Goal: Task Accomplishment & Management: Manage account settings

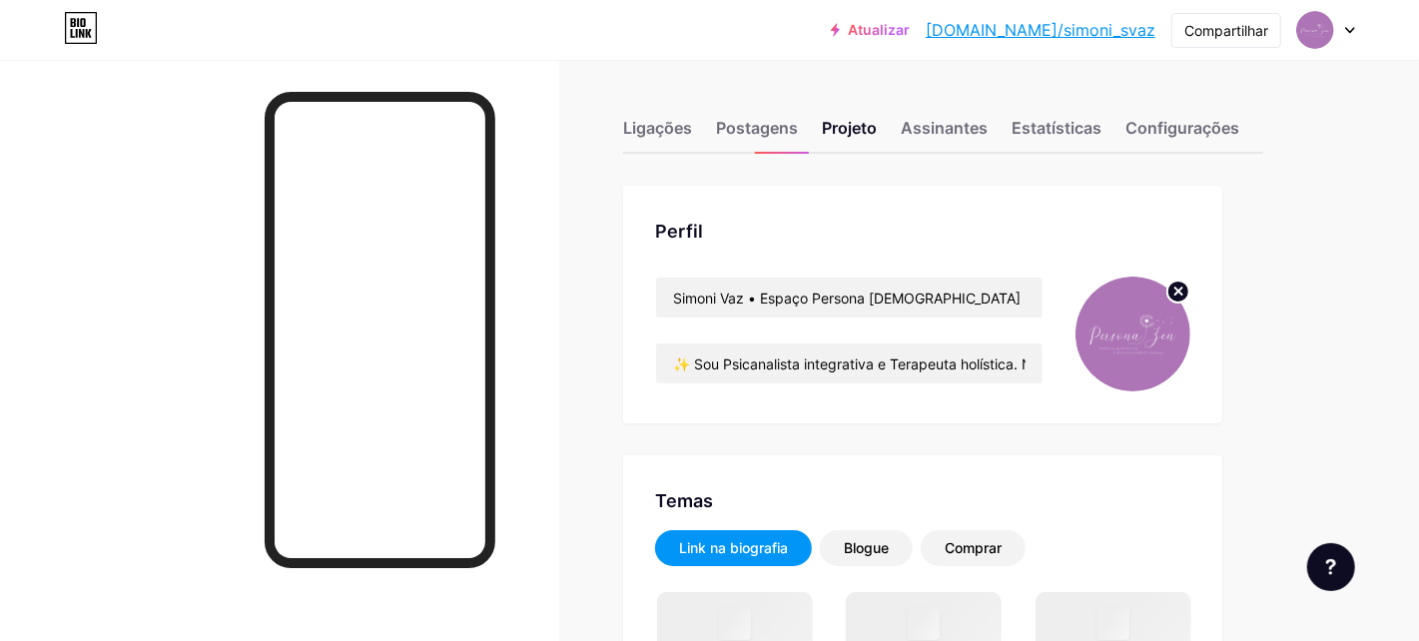
type input "#000000"
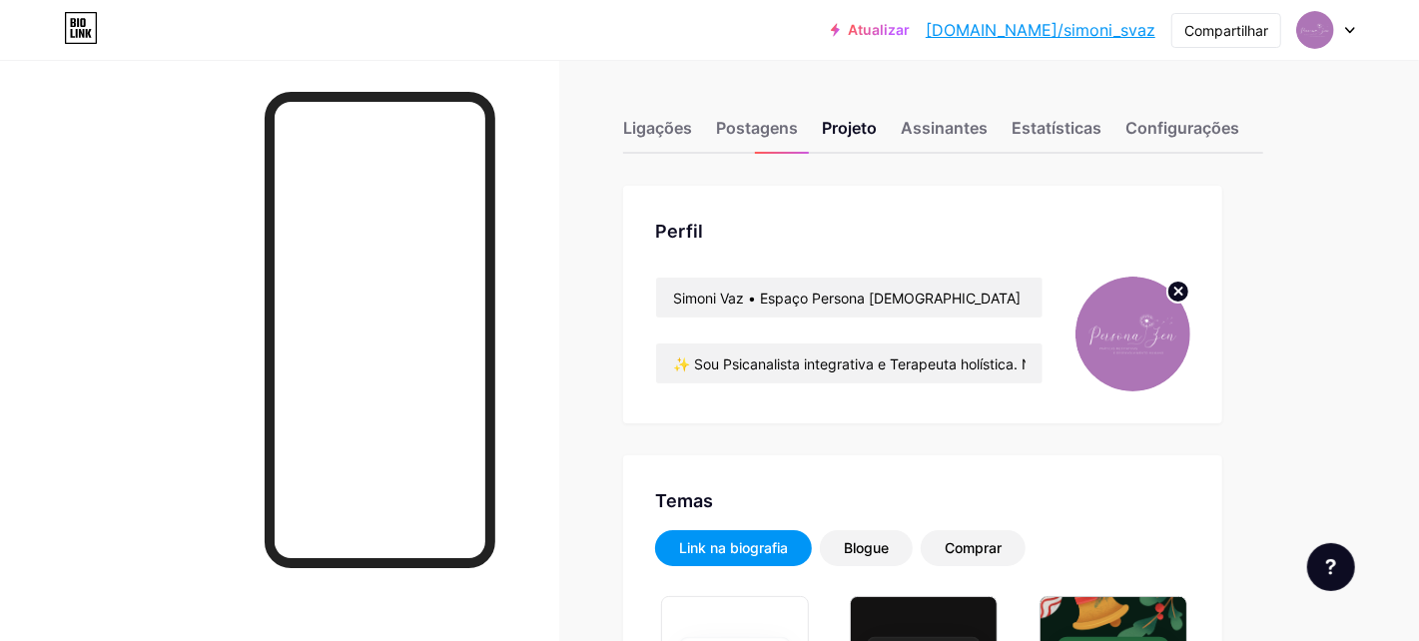
click at [1155, 284] on img at bounding box center [1132, 334] width 115 height 115
click at [1176, 292] on icon at bounding box center [1178, 291] width 7 height 7
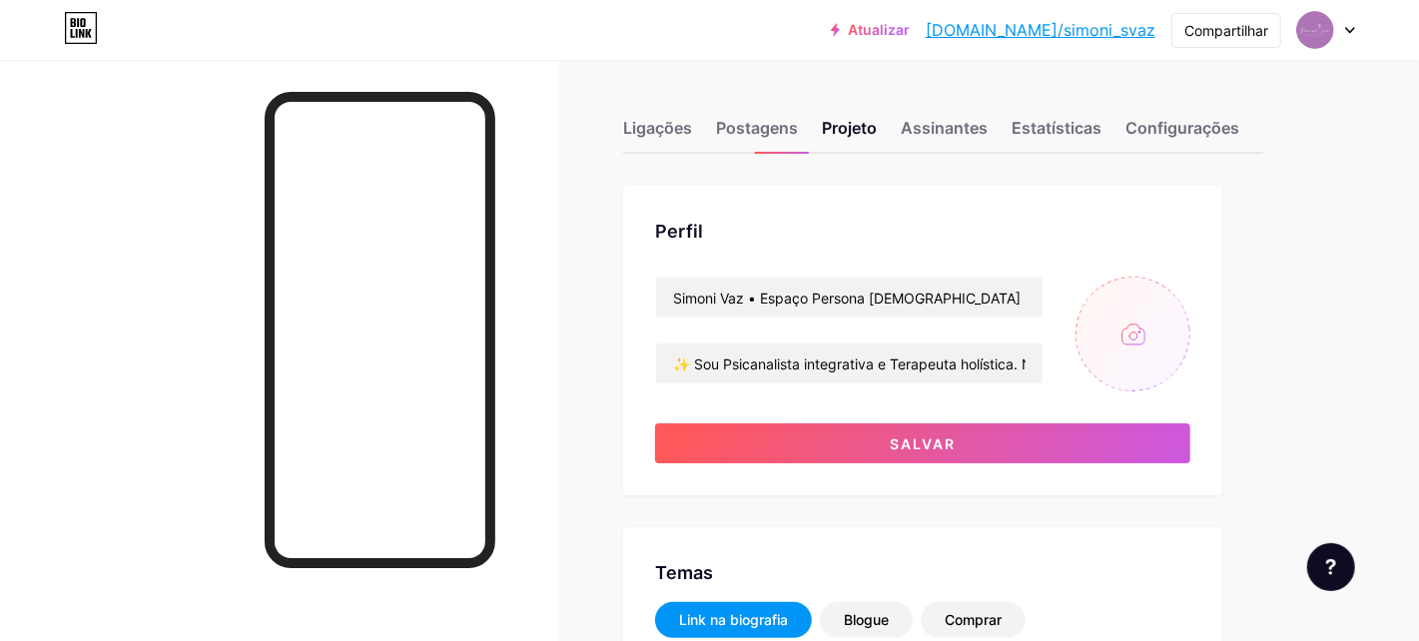
click at [1133, 341] on input "file" at bounding box center [1132, 334] width 115 height 115
type input "C:\fakepath\variações-04.jpg"
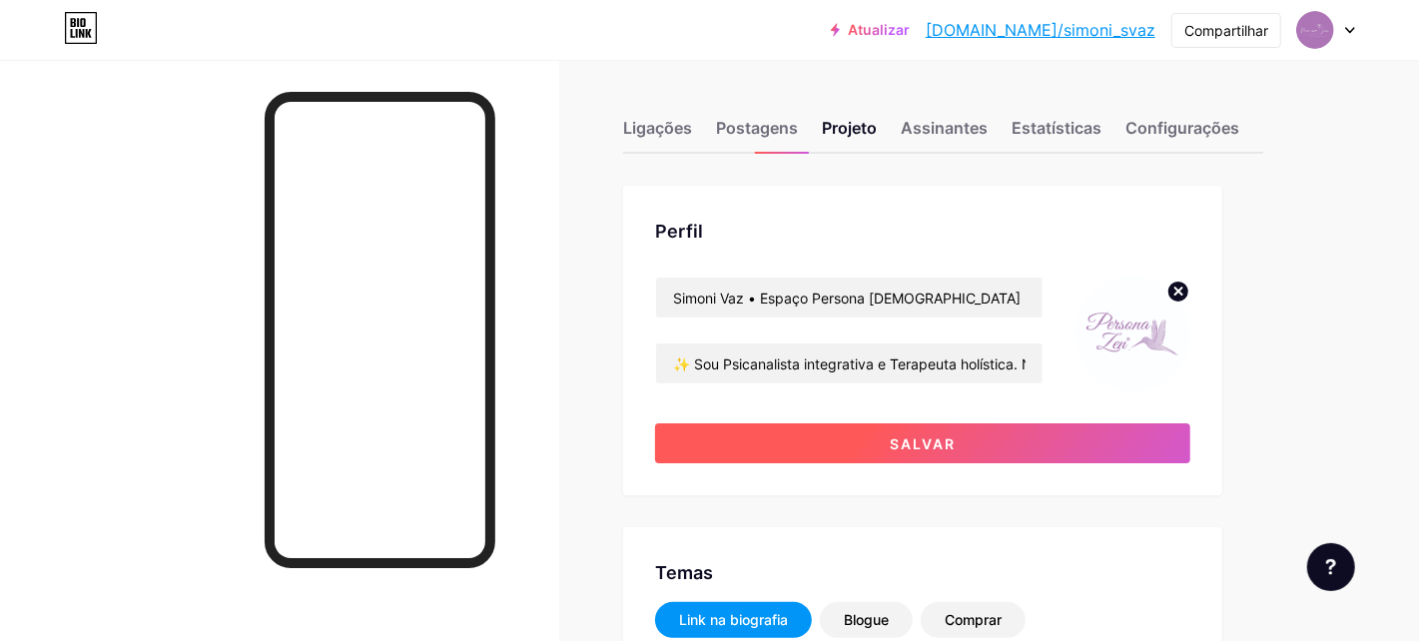
click at [883, 441] on button "Salvar" at bounding box center [922, 443] width 535 height 40
type input "#000000"
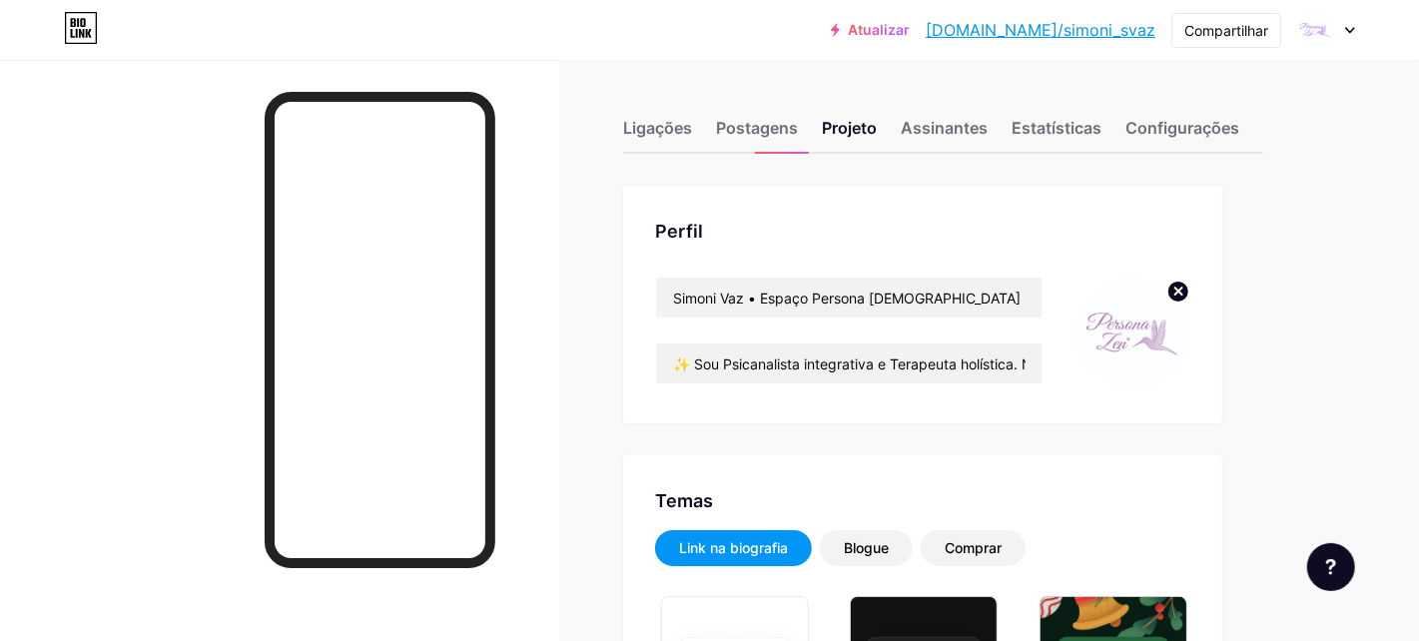
click at [1181, 289] on icon at bounding box center [1178, 292] width 24 height 24
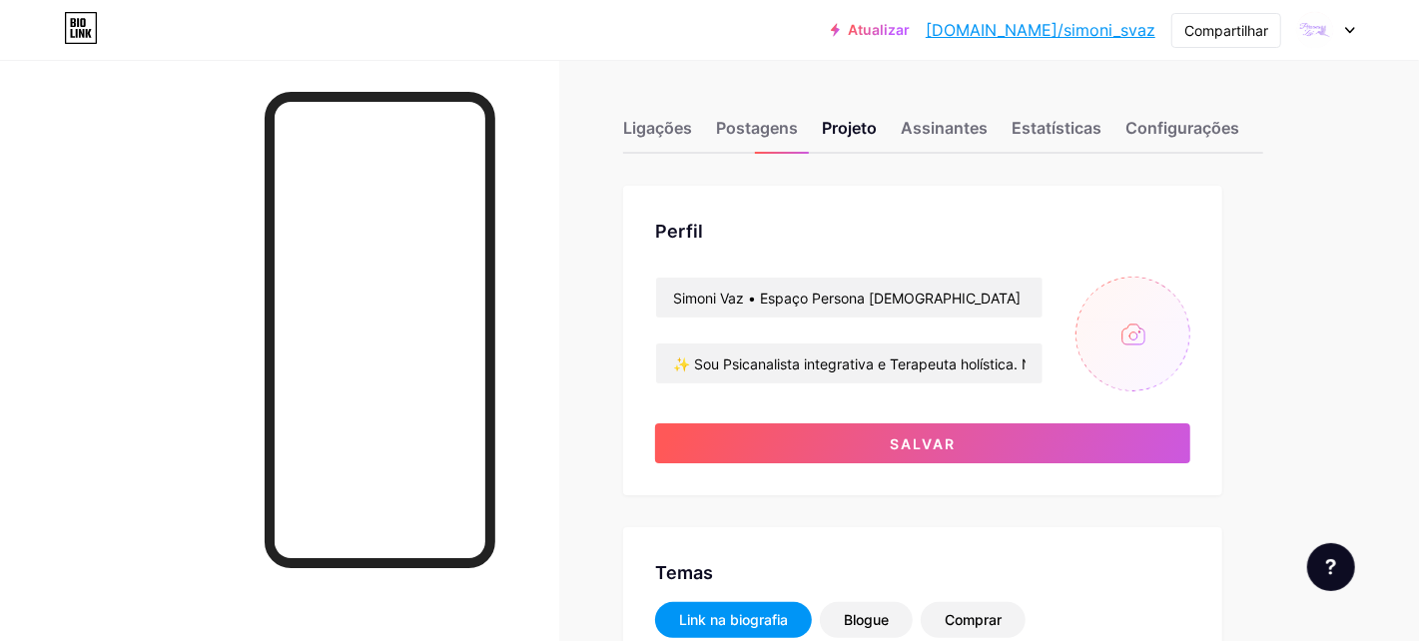
click at [1126, 331] on input "file" at bounding box center [1132, 334] width 115 height 115
type input "C:\fakepath\2.jpg"
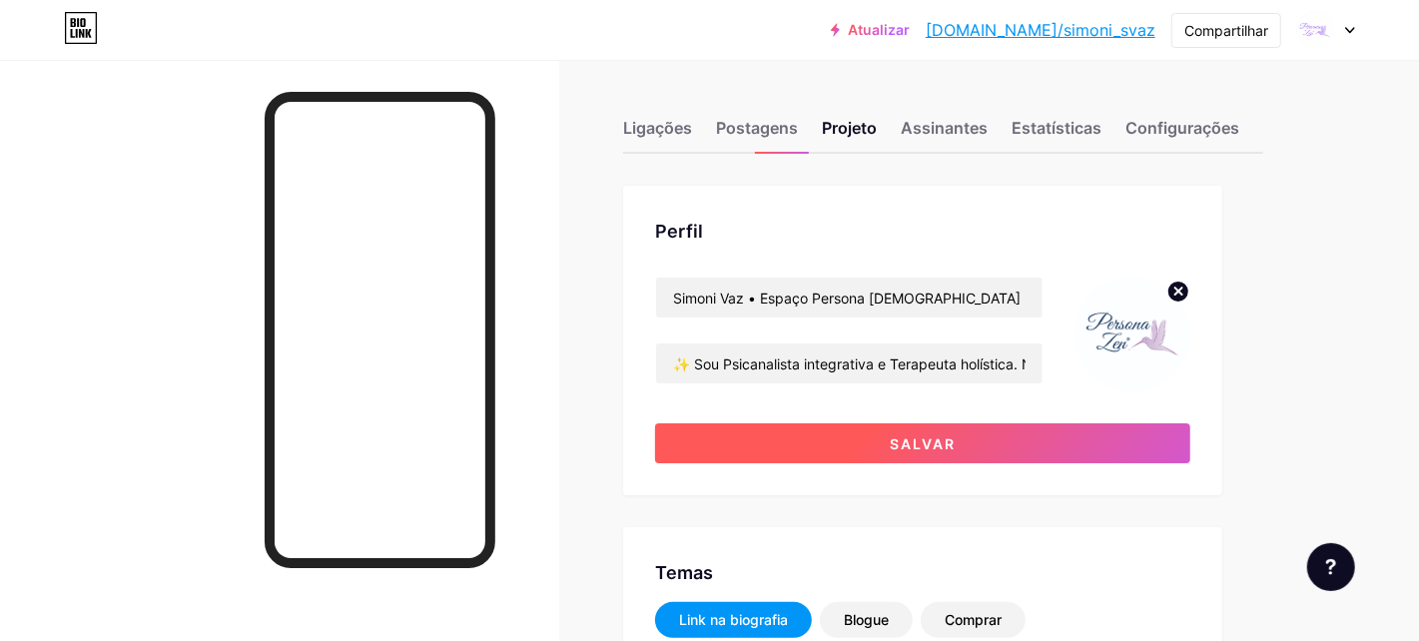
click at [914, 447] on font "Salvar" at bounding box center [923, 443] width 66 height 17
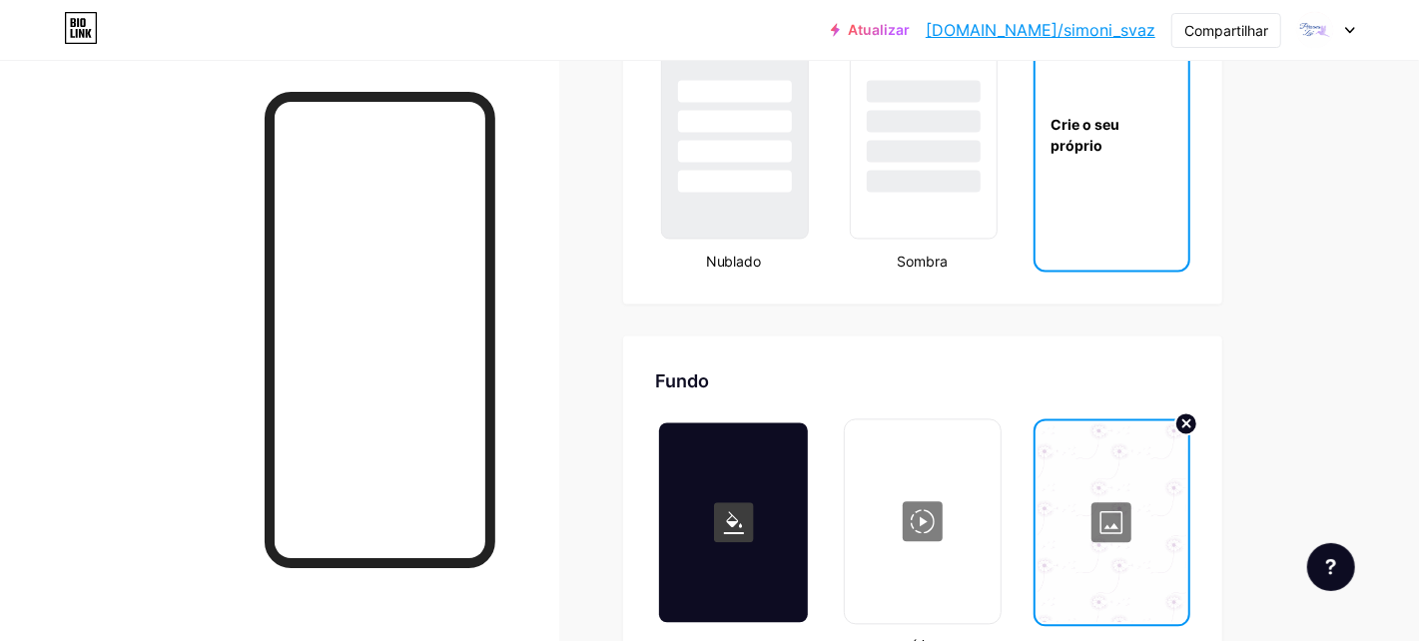
scroll to position [2695, 0]
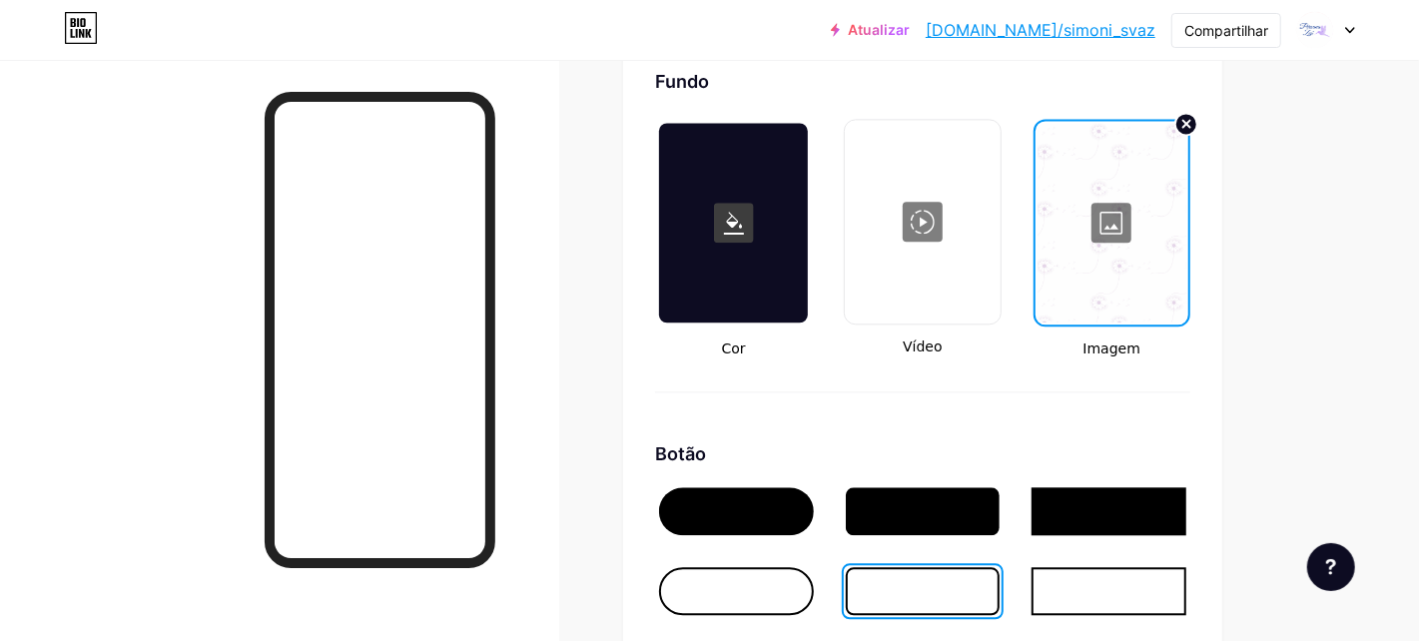
click at [1105, 240] on div at bounding box center [1111, 223] width 149 height 200
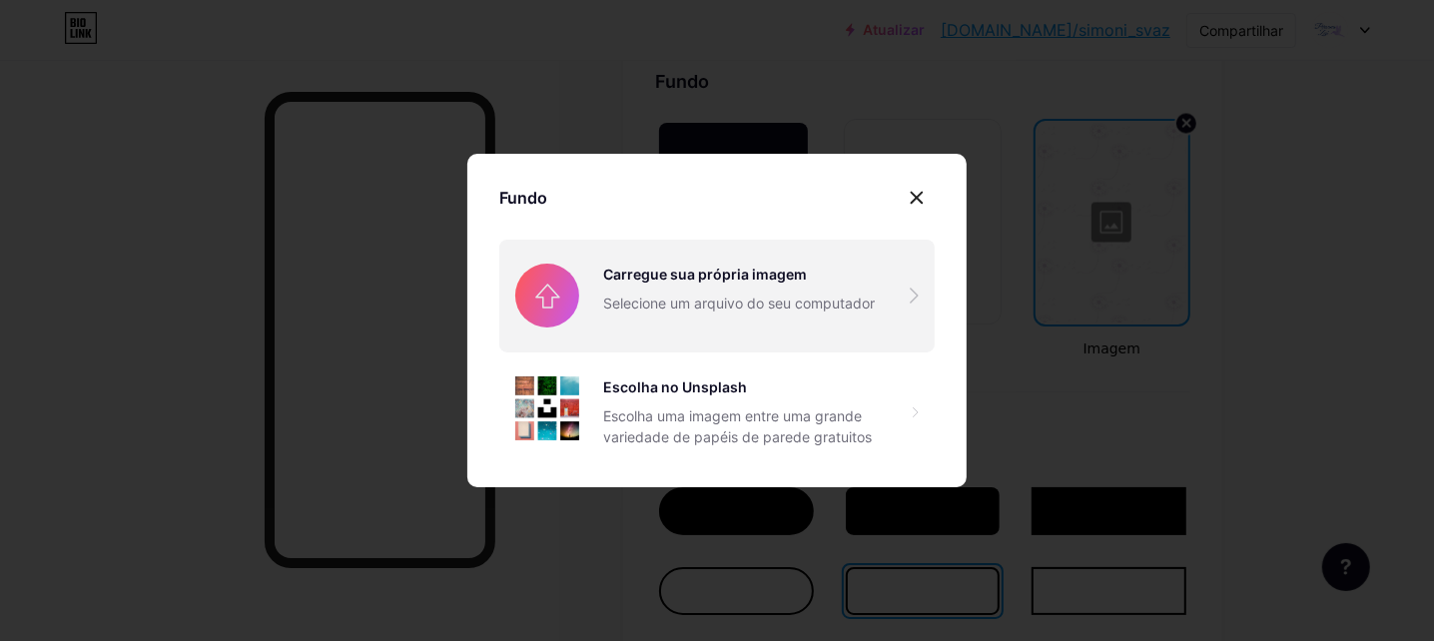
click at [684, 306] on input "file" at bounding box center [716, 296] width 435 height 112
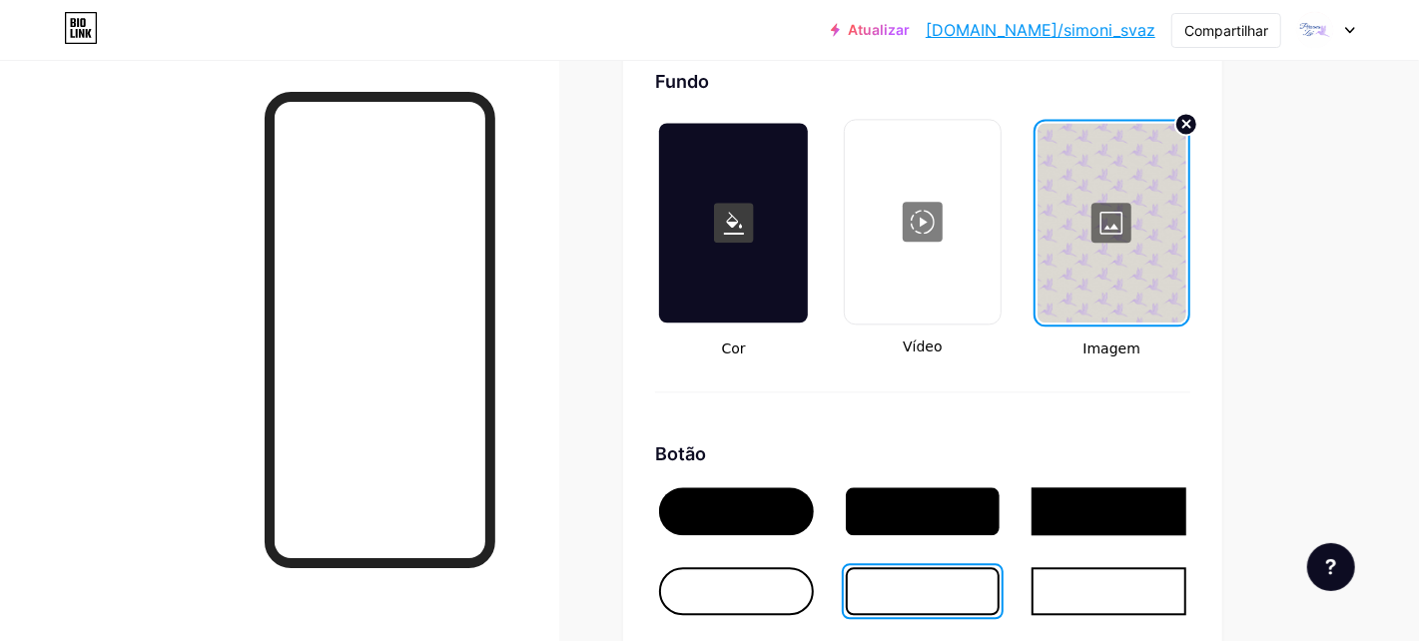
click at [1087, 310] on div at bounding box center [1111, 223] width 149 height 200
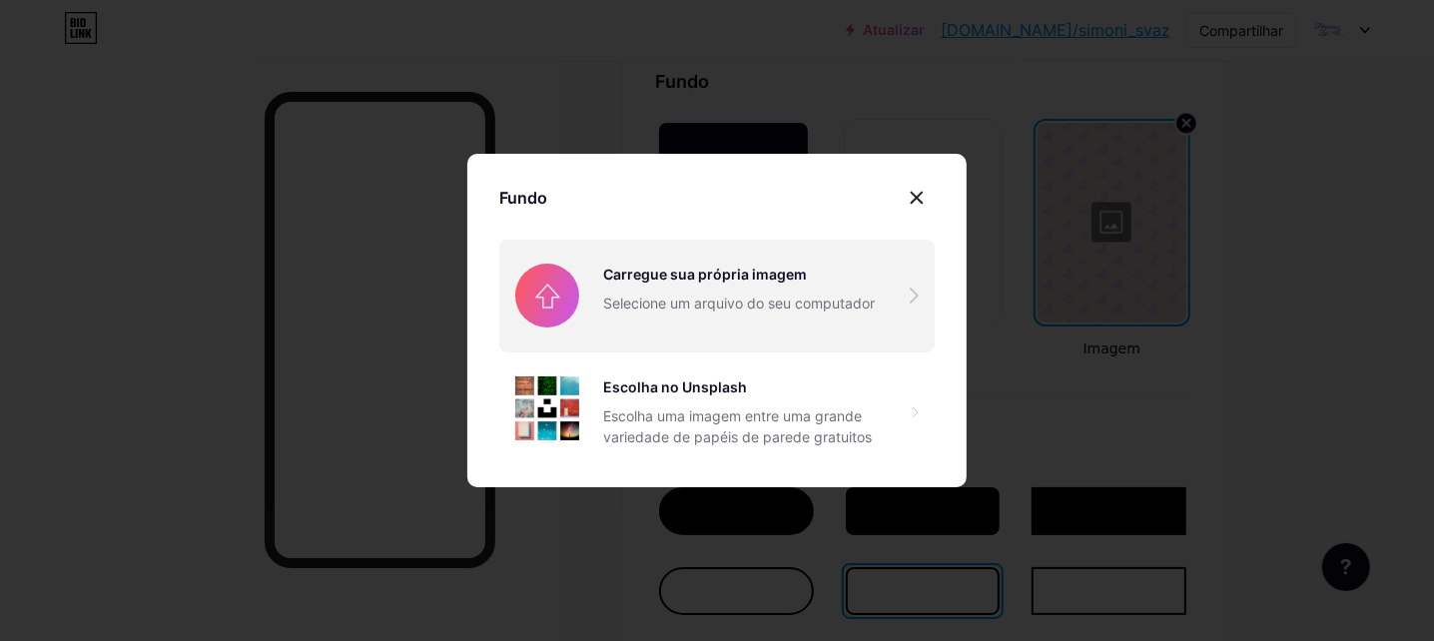
click at [709, 316] on input "file" at bounding box center [716, 296] width 435 height 112
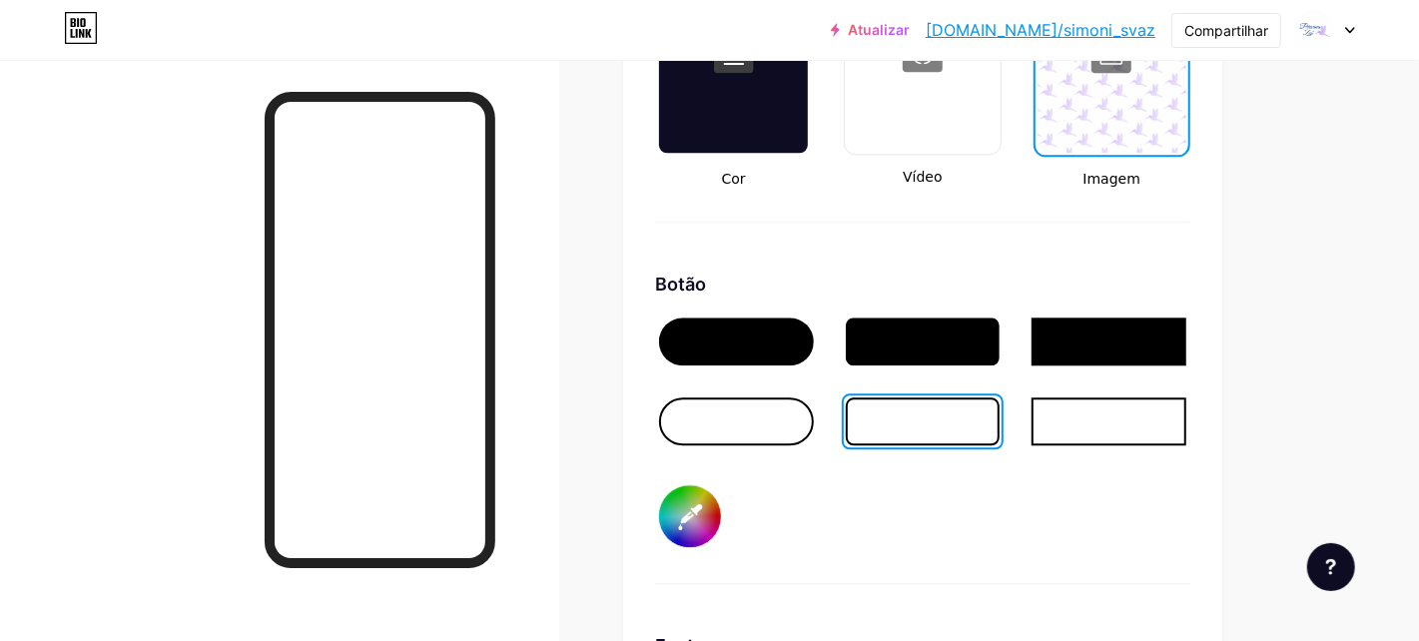
scroll to position [2895, 0]
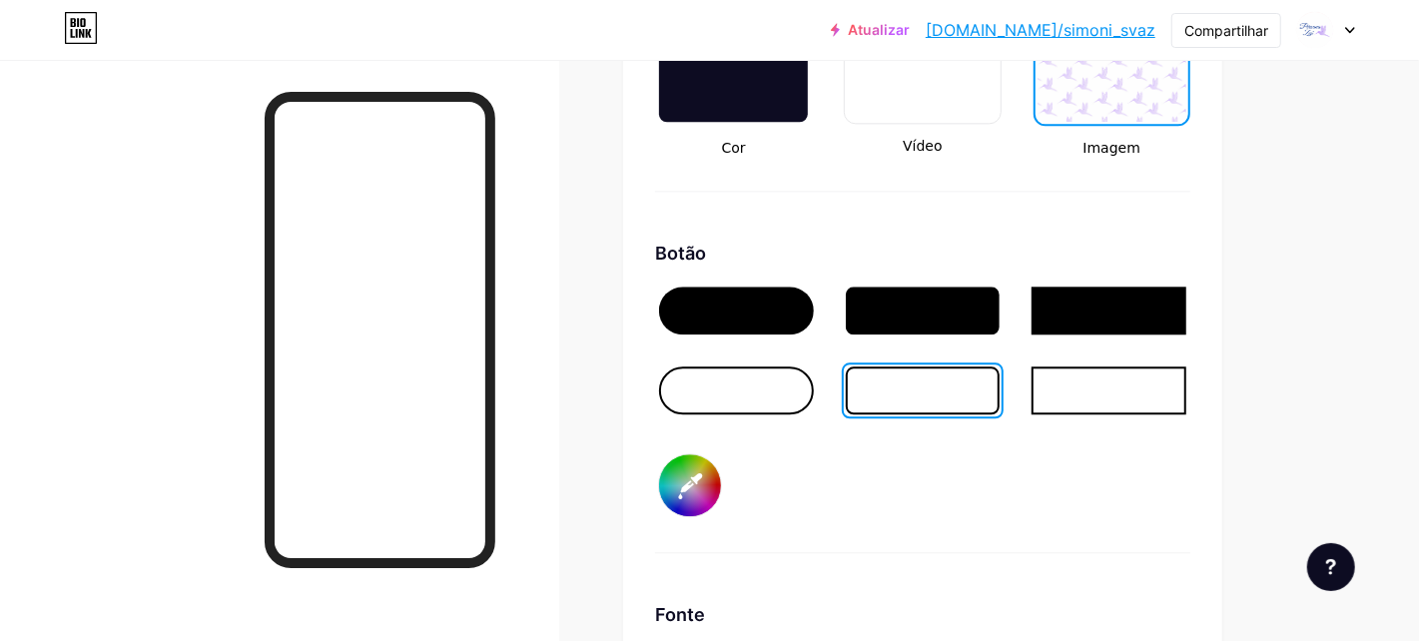
click at [713, 486] on input "#000000" at bounding box center [690, 485] width 62 height 62
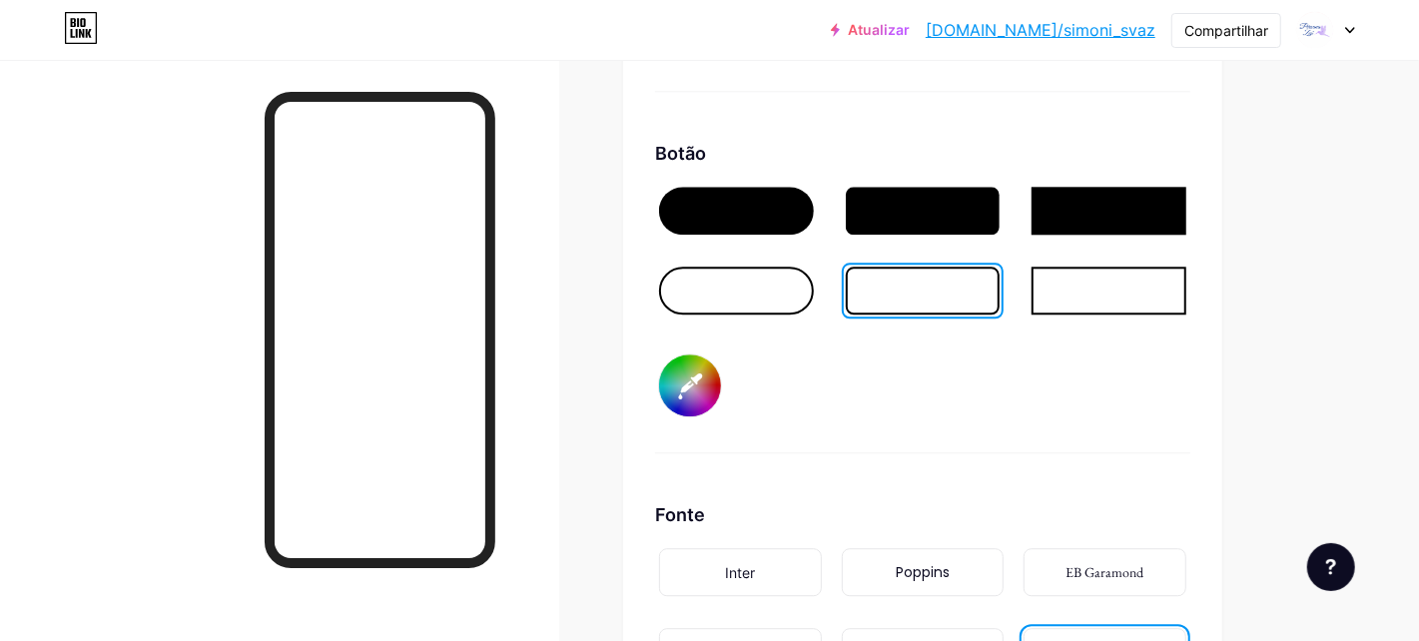
click at [695, 395] on input "#000000" at bounding box center [690, 385] width 62 height 62
click at [695, 410] on input "#133ca0" at bounding box center [690, 385] width 62 height 62
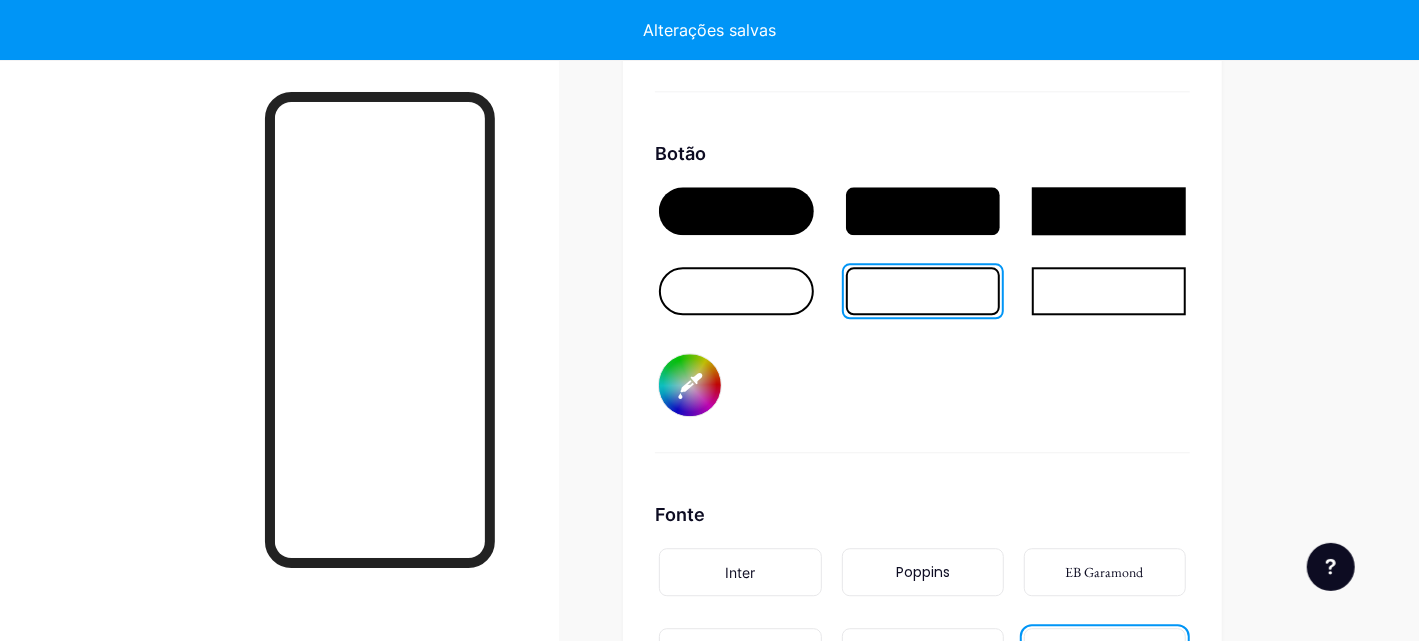
type input "#133c6a"
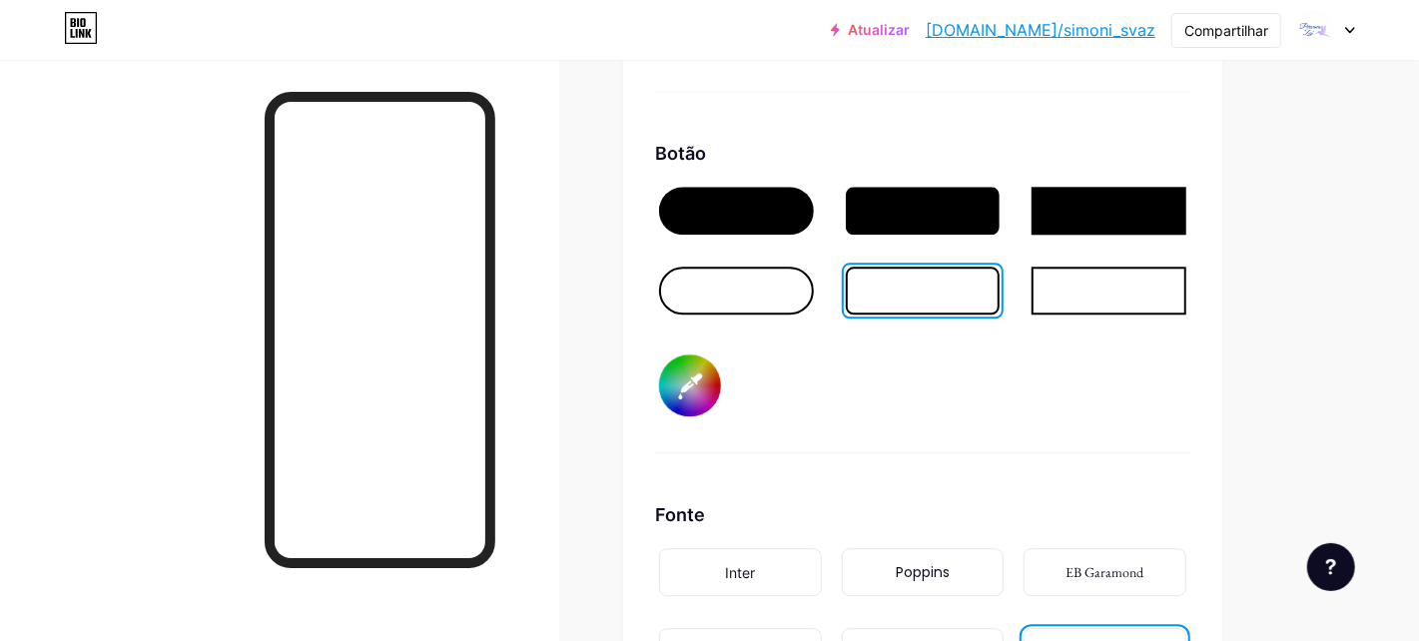
click at [960, 422] on div "Botão #133c6a" at bounding box center [922, 296] width 535 height 313
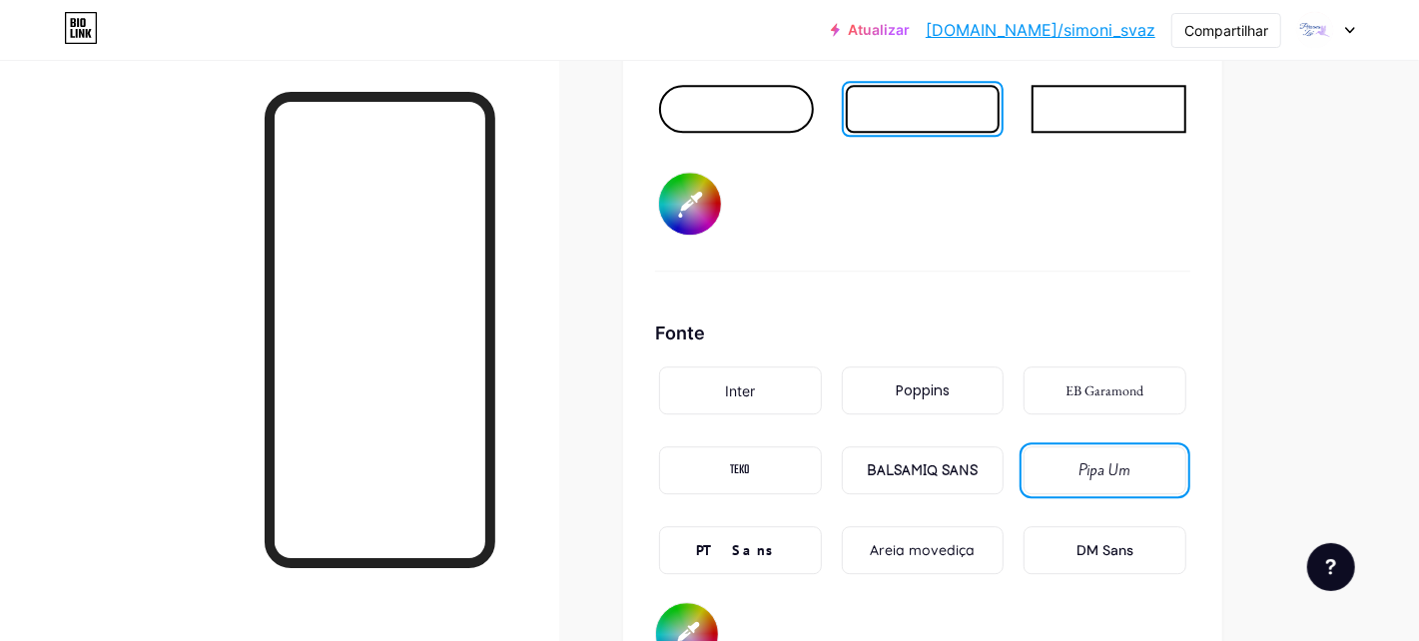
scroll to position [3294, 0]
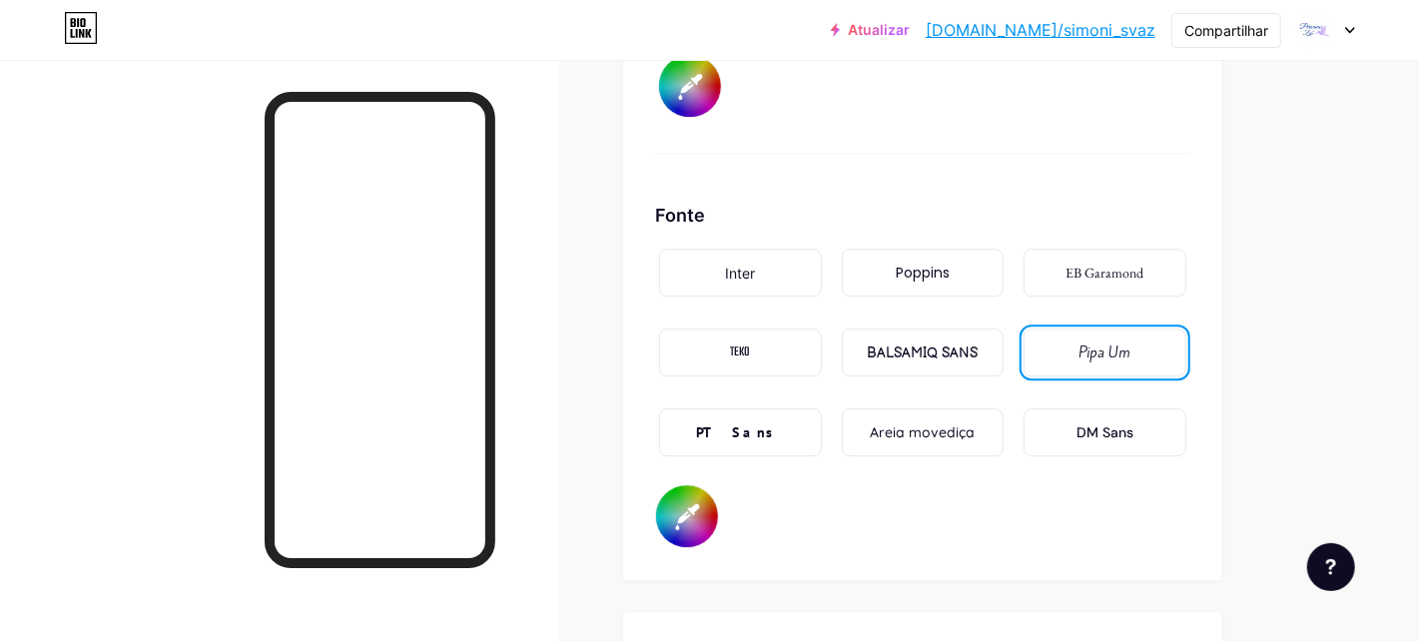
click at [926, 284] on div "Poppins" at bounding box center [923, 273] width 54 height 21
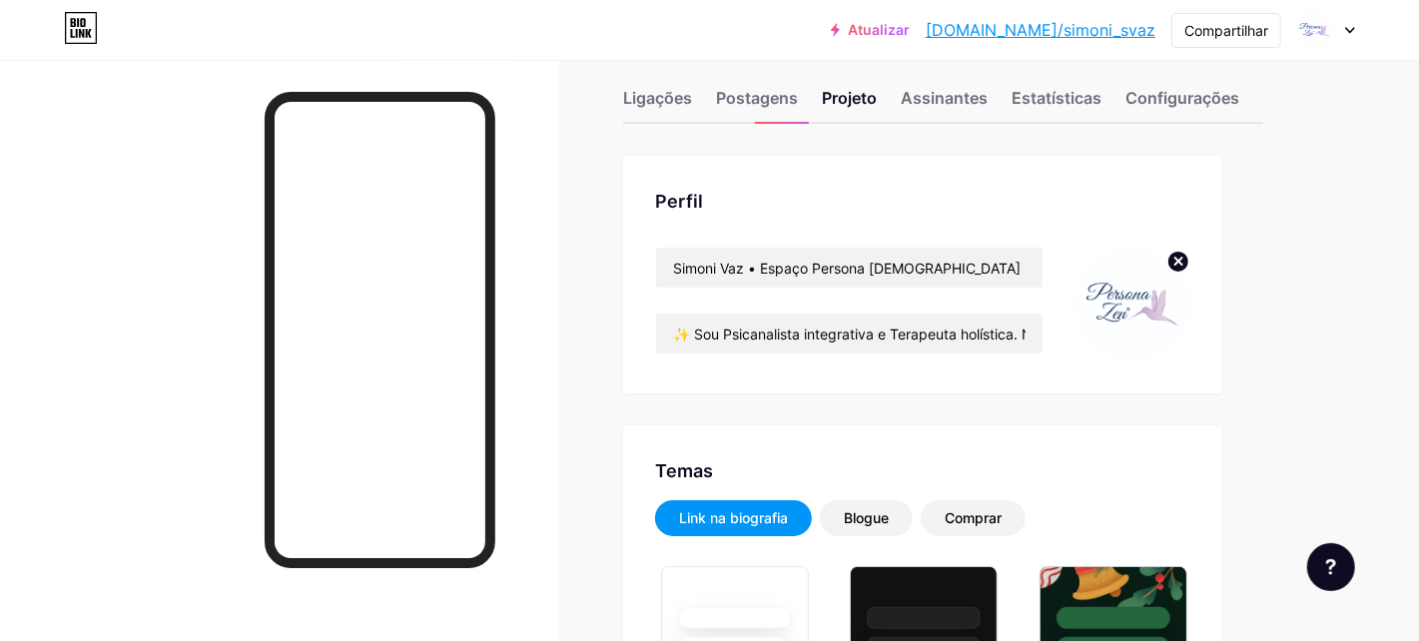
scroll to position [0, 0]
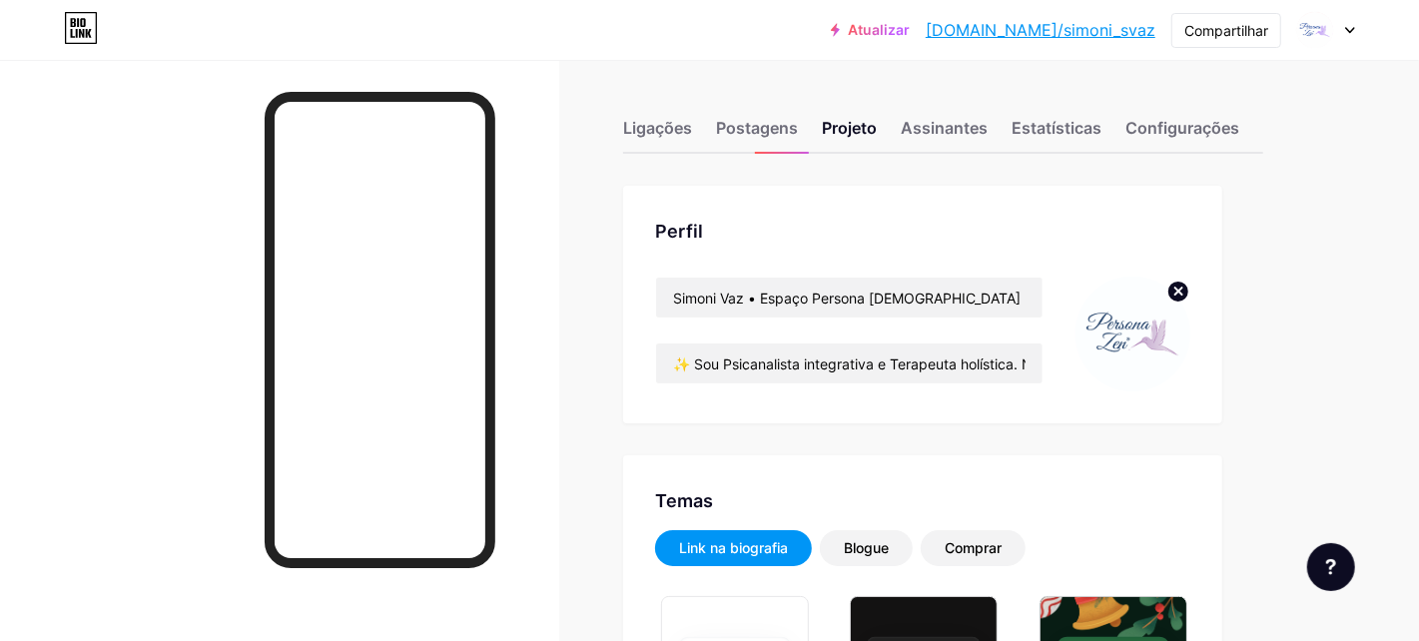
click at [1159, 336] on img at bounding box center [1132, 334] width 115 height 115
click at [1176, 288] on icon at bounding box center [1178, 291] width 7 height 7
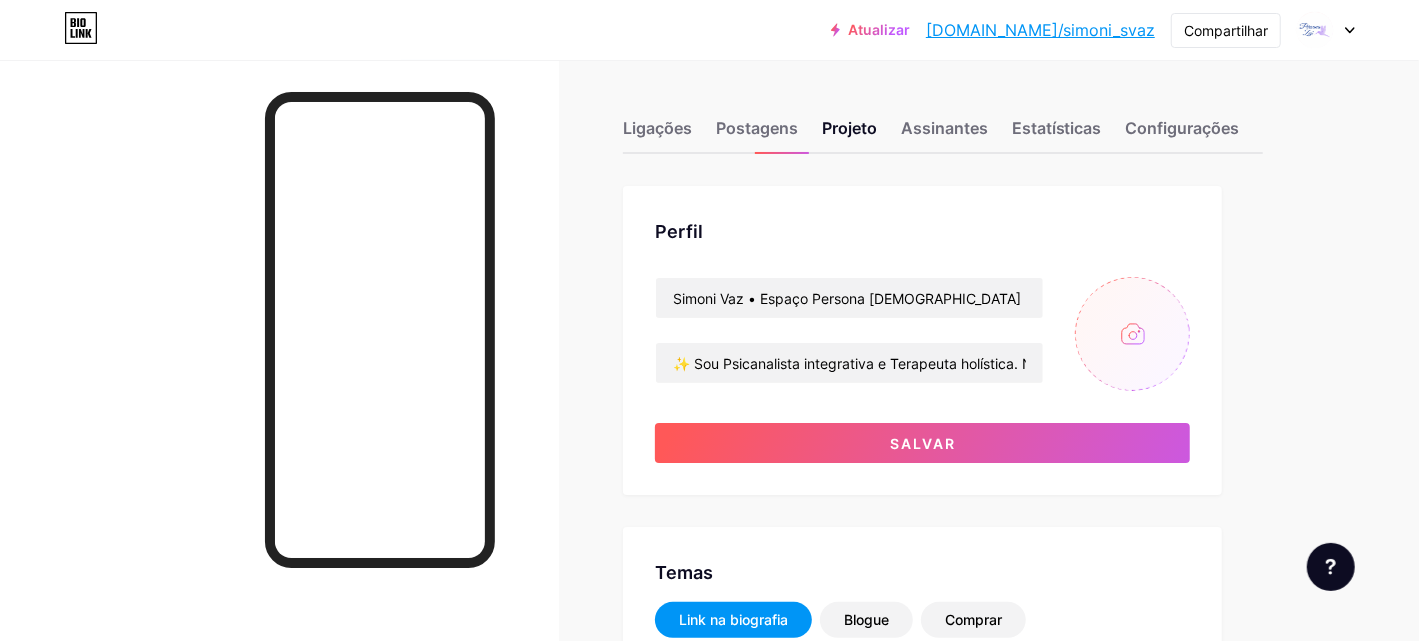
click at [1124, 317] on input "file" at bounding box center [1132, 334] width 115 height 115
type input "C:\fakepath\3.jpg"
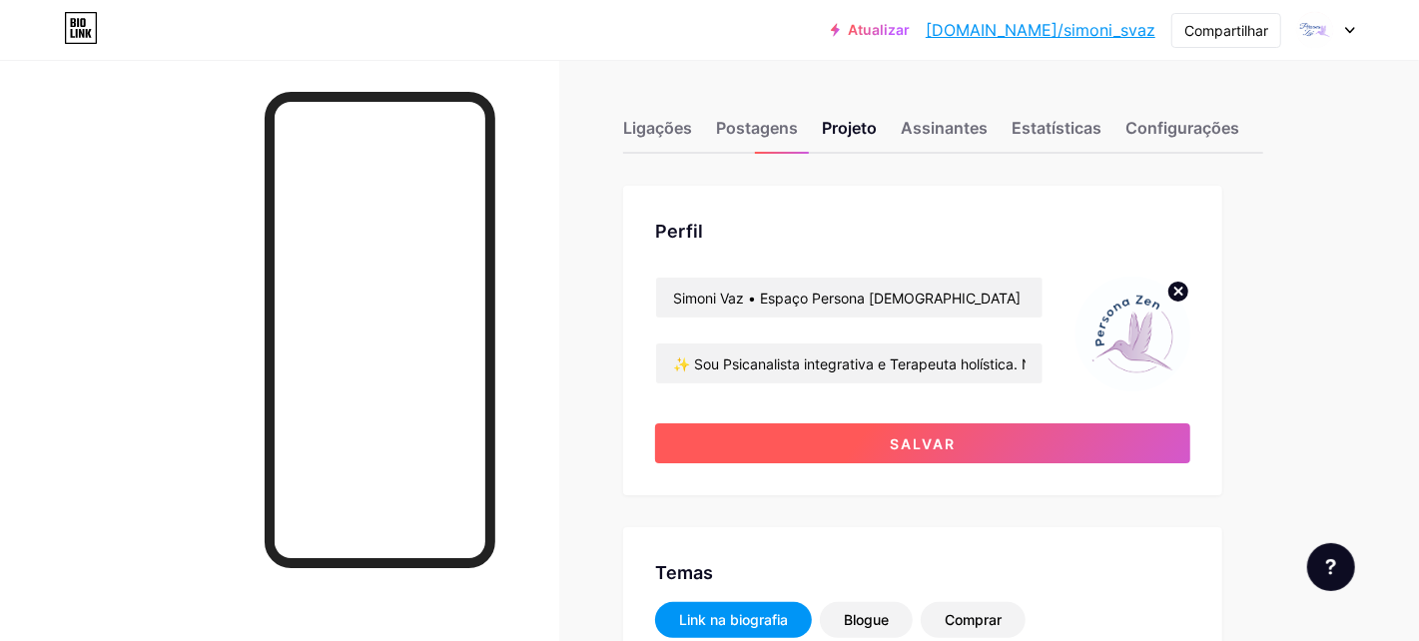
click at [926, 451] on button "Salvar" at bounding box center [922, 443] width 535 height 40
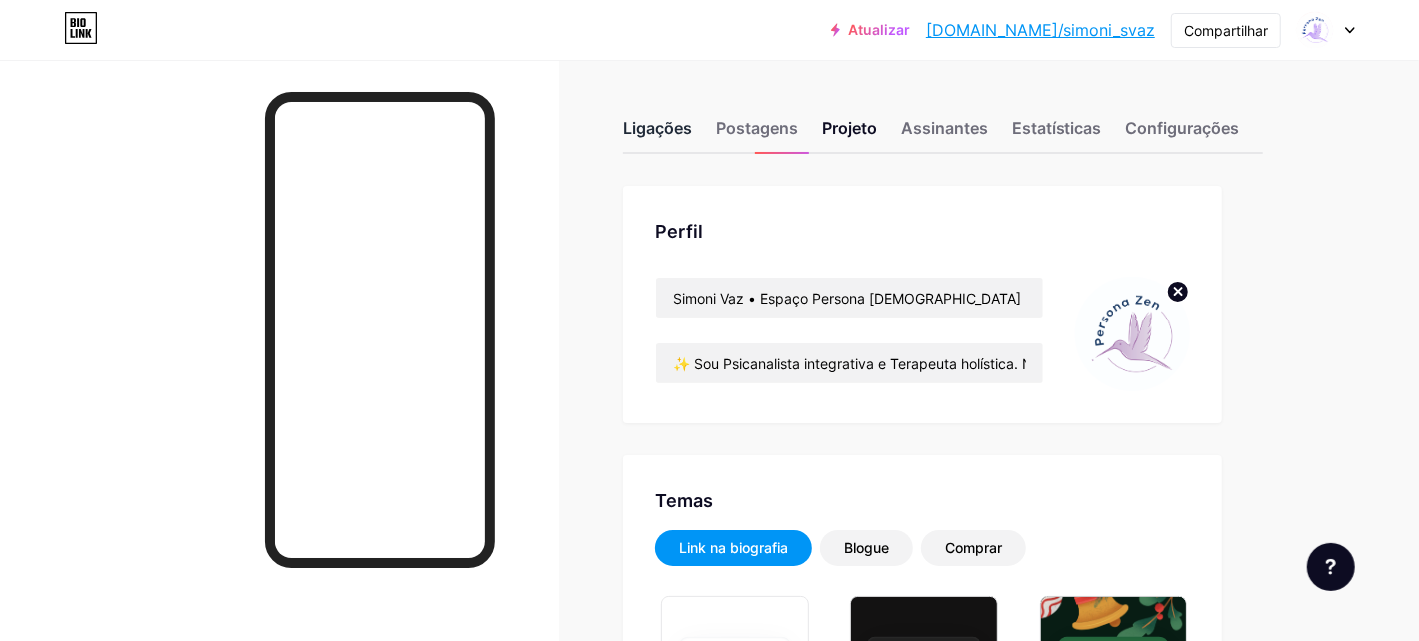
click at [649, 129] on font "Ligações" at bounding box center [657, 128] width 69 height 20
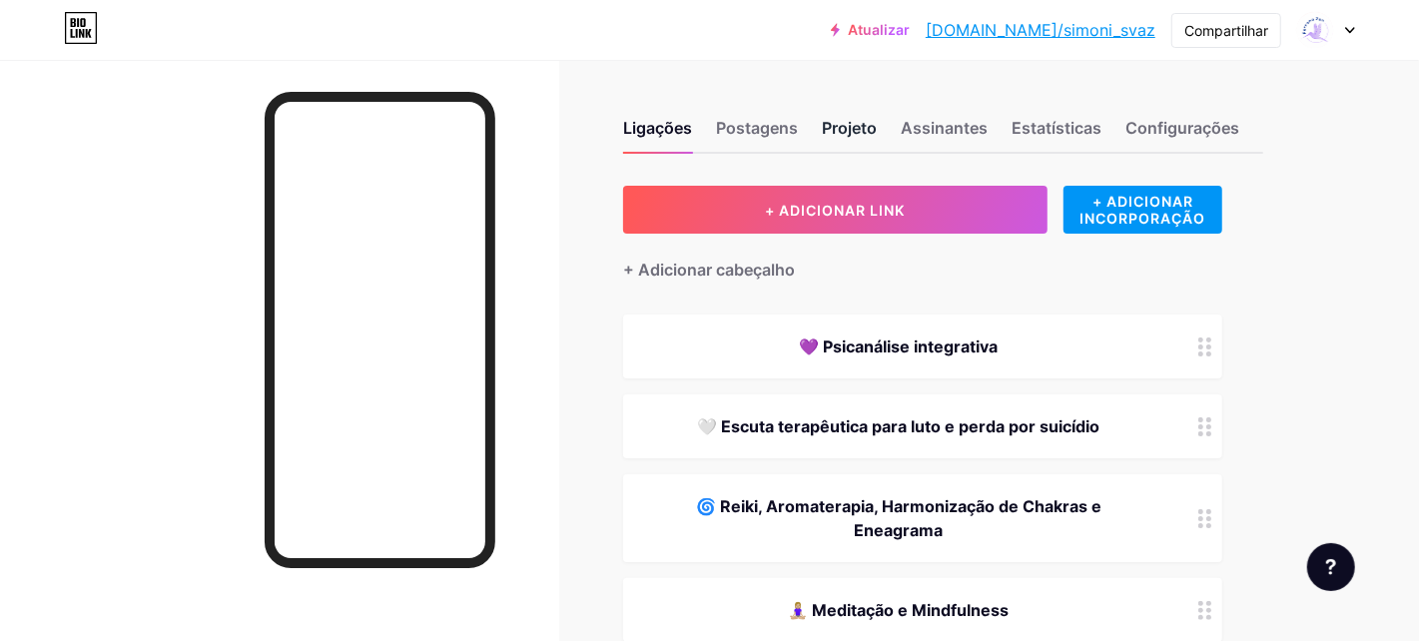
click at [846, 127] on font "Projeto" at bounding box center [849, 128] width 55 height 20
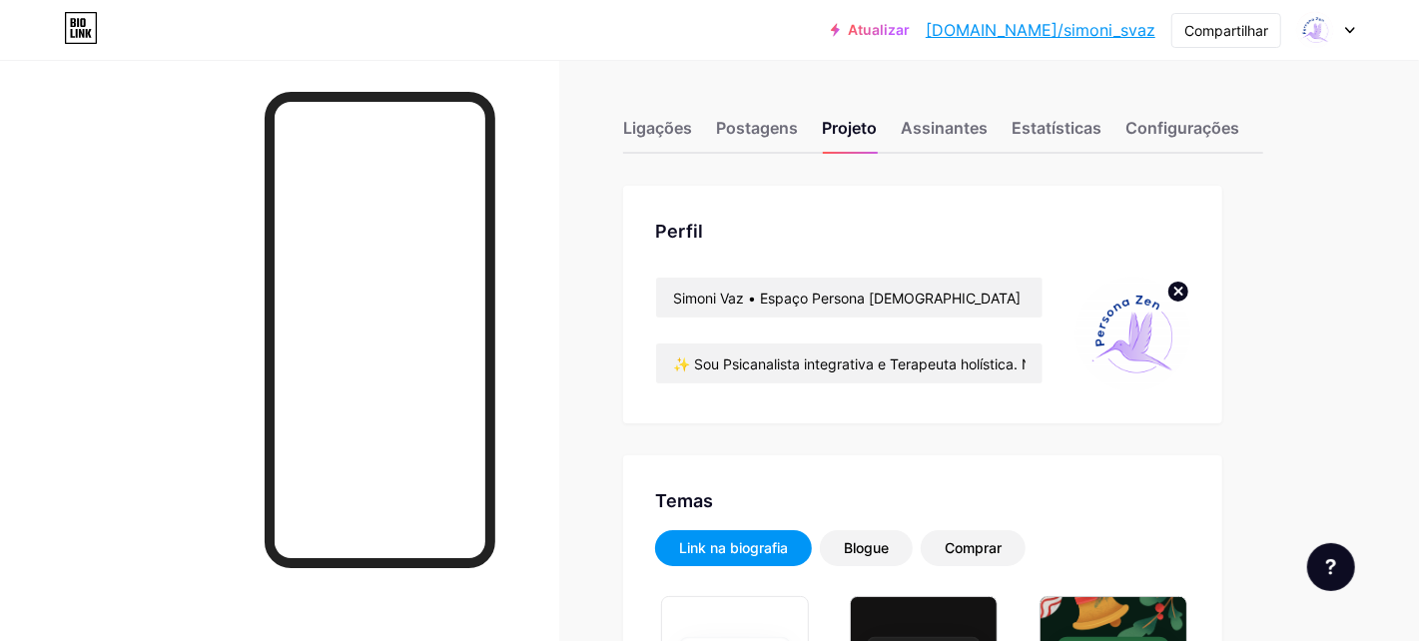
type input "#133c6a"
type input "#000000"
click at [1175, 292] on circle at bounding box center [1178, 292] width 22 height 22
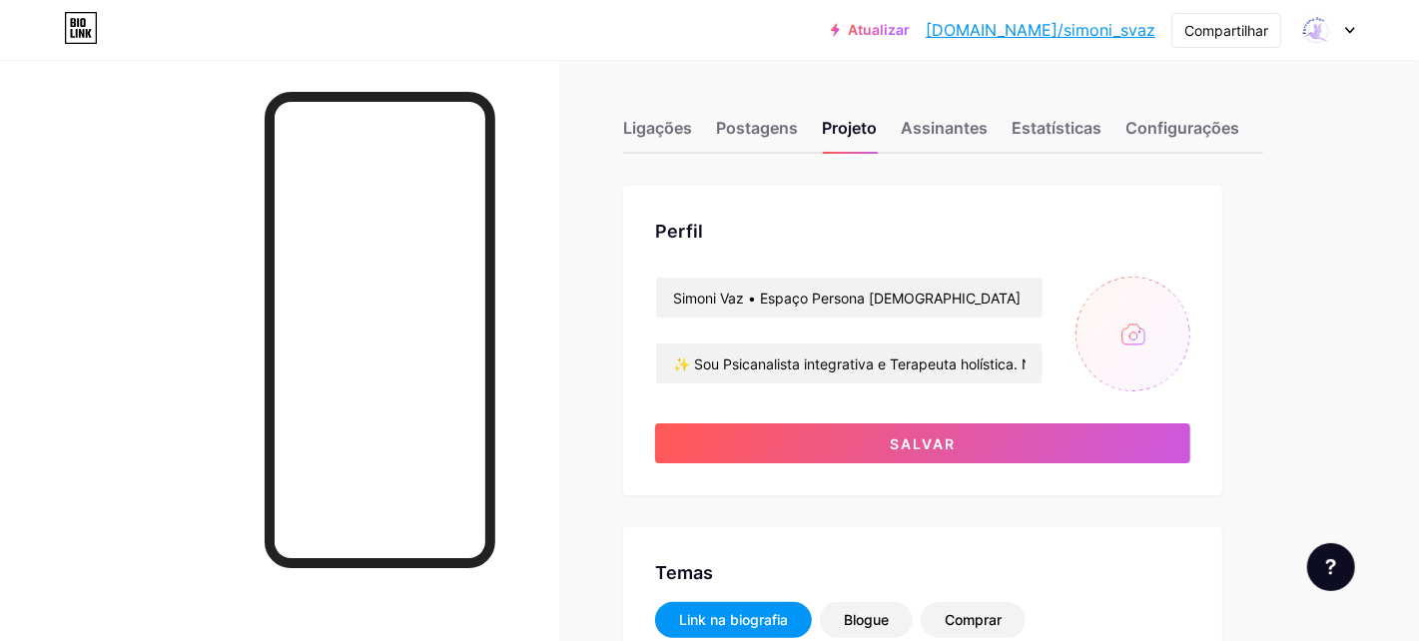
click at [1138, 337] on input "file" at bounding box center [1132, 334] width 115 height 115
type input "C:\fakepath\3.jpg"
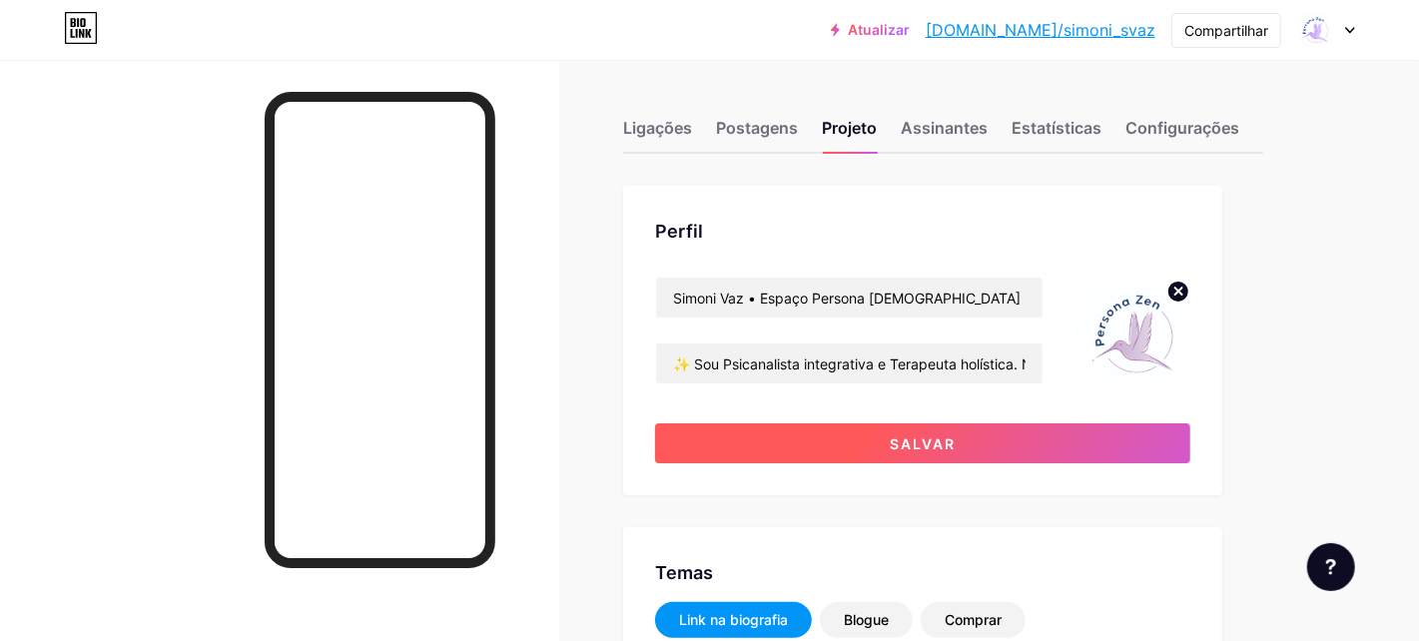
click at [910, 447] on font "Salvar" at bounding box center [923, 443] width 66 height 17
